Goal: Task Accomplishment & Management: Manage account settings

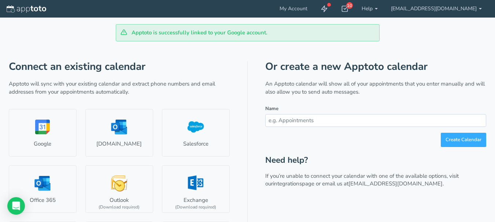
scroll to position [37, 0]
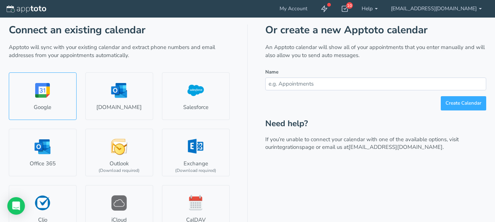
click at [52, 98] on link "Google" at bounding box center [43, 96] width 68 height 48
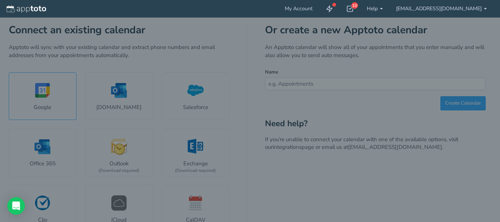
select select "number:57855"
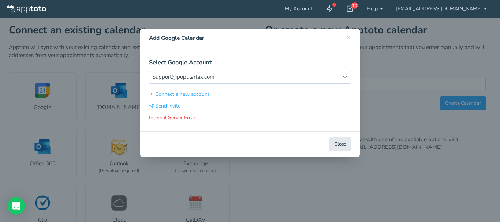
click at [346, 157] on div "Close Back Next Back Connect Connect Calendar" at bounding box center [250, 144] width 220 height 26
click at [342, 152] on button "Close" at bounding box center [341, 144] width 22 height 14
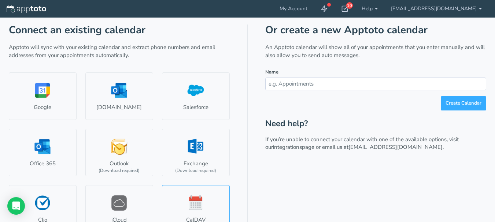
scroll to position [108, 0]
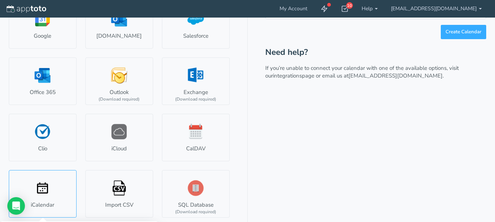
click at [43, 192] on link "iCalendar" at bounding box center [43, 194] width 68 height 48
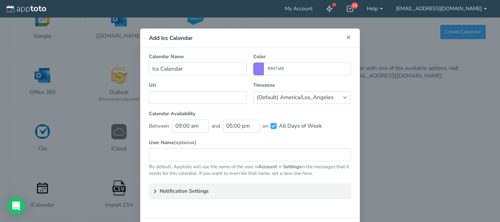
click at [346, 36] on span "×" at bounding box center [348, 37] width 5 height 10
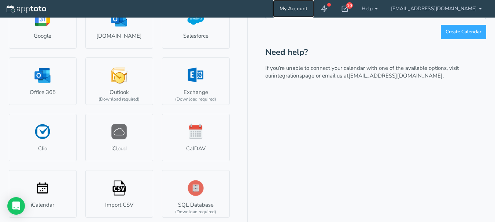
click at [314, 10] on link "My Account" at bounding box center [293, 9] width 41 height 18
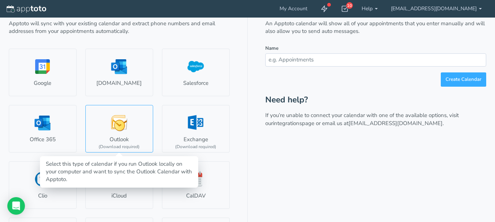
scroll to position [84, 0]
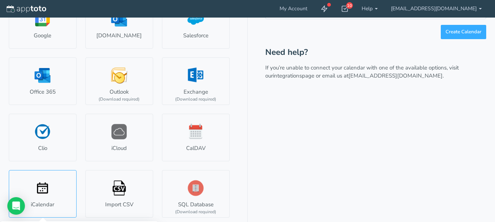
click at [42, 203] on link "iCalendar" at bounding box center [43, 194] width 68 height 48
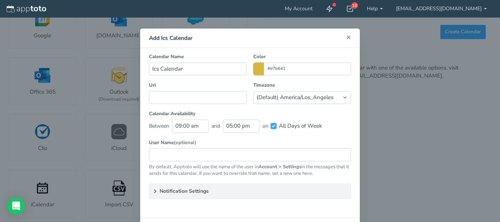
click at [347, 38] on span "×" at bounding box center [348, 37] width 5 height 10
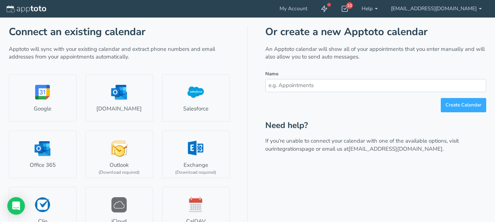
scroll to position [0, 0]
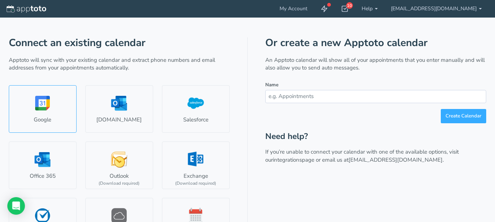
click at [41, 120] on link "Google" at bounding box center [43, 109] width 68 height 48
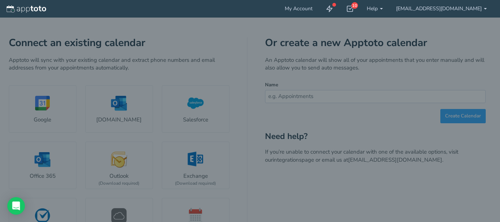
select select "number:57855"
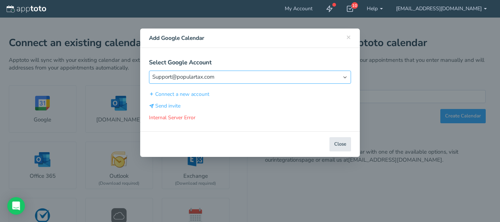
click at [345, 79] on select "Select Account Support@populartax.com" at bounding box center [250, 77] width 202 height 13
click at [149, 71] on select "Select Account Support@populartax.com" at bounding box center [250, 77] width 202 height 13
click at [341, 152] on button "Close" at bounding box center [341, 144] width 22 height 14
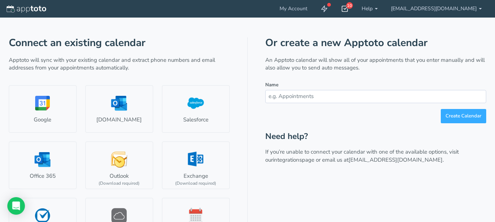
click at [348, 10] on icon at bounding box center [344, 8] width 7 height 7
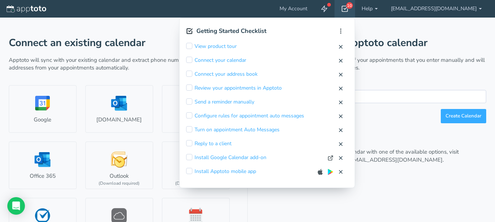
click at [348, 10] on icon at bounding box center [344, 8] width 7 height 7
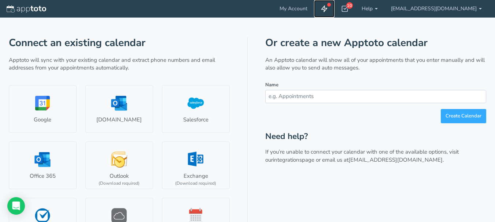
click at [328, 10] on icon at bounding box center [323, 8] width 7 height 7
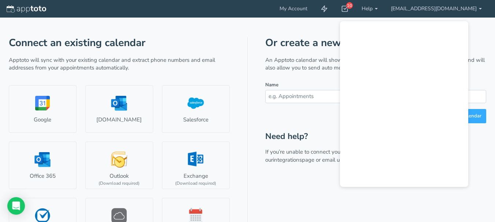
click at [283, 11] on header "My Account 10 Getting Started Checklist Hide completed Refresh Remove Checklist…" at bounding box center [247, 9] width 495 height 18
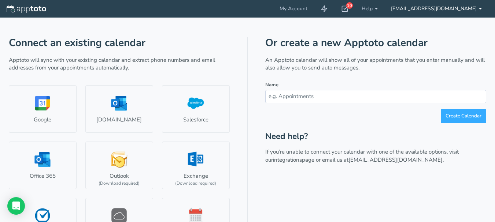
click at [424, 8] on link "[EMAIL_ADDRESS][DOMAIN_NAME]" at bounding box center [436, 9] width 104 height 18
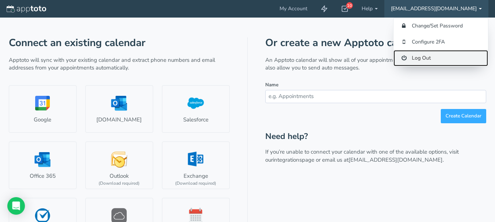
click at [414, 59] on link "Log Out" at bounding box center [440, 58] width 94 height 16
